Goal: Transaction & Acquisition: Purchase product/service

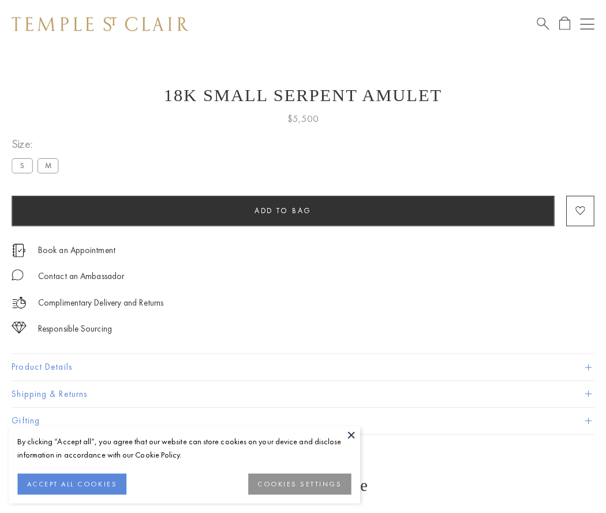
scroll to position [46, 0]
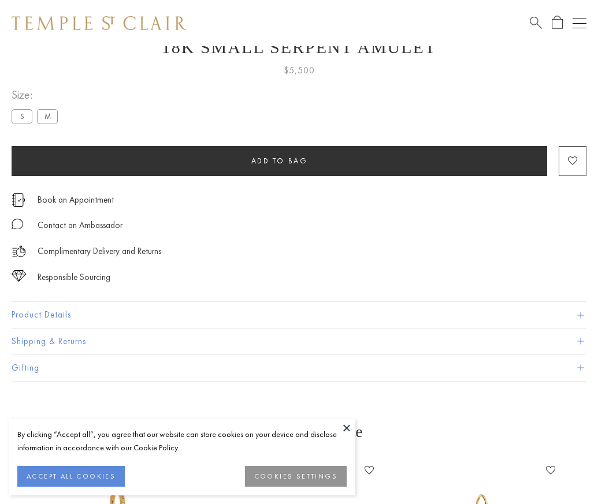
click at [279, 161] on span "Add to bag" at bounding box center [279, 161] width 57 height 10
